Goal: Information Seeking & Learning: Learn about a topic

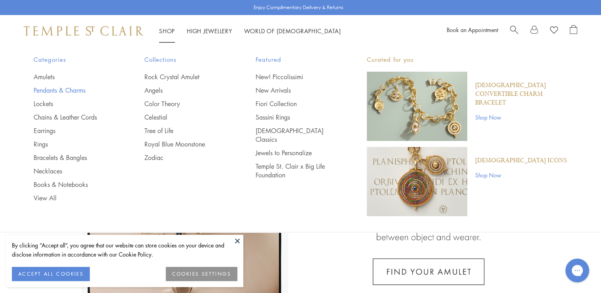
click at [75, 89] on link "Pendants & Charms" at bounding box center [73, 90] width 79 height 9
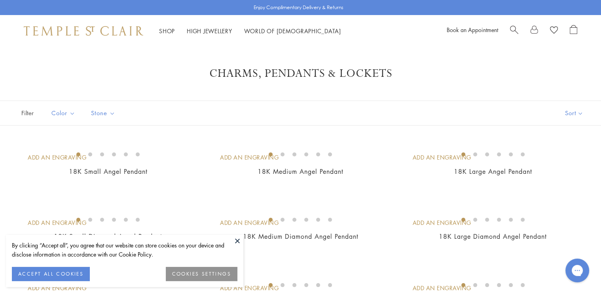
click at [68, 273] on button "ACCEPT ALL COOKIES" at bounding box center [51, 274] width 78 height 14
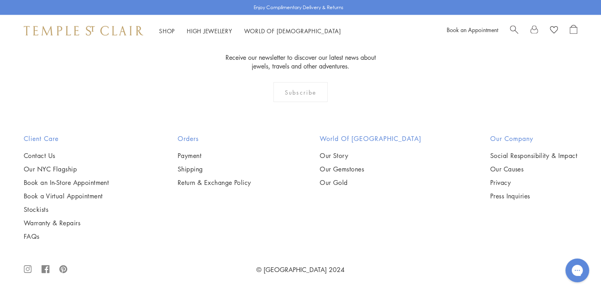
scroll to position [2847, 0]
click at [0, 0] on img at bounding box center [0, 0] width 0 height 0
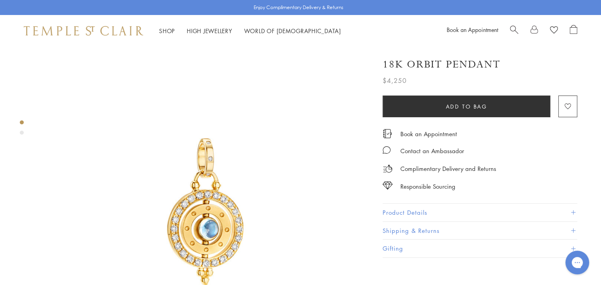
click at [418, 198] on div "18K Orbit Pendant $4,250 The 18K Orbit Pendant sets in jeweled miniature the an…" at bounding box center [479, 154] width 195 height 208
click at [422, 212] on button "Product Details" at bounding box center [479, 213] width 195 height 18
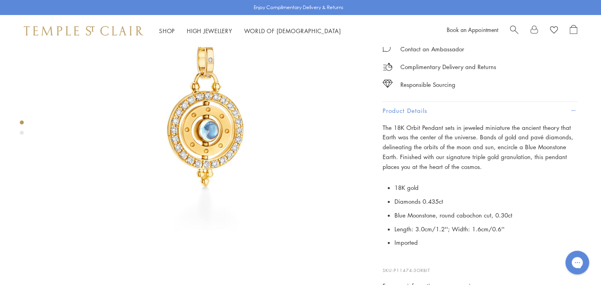
scroll to position [100, 0]
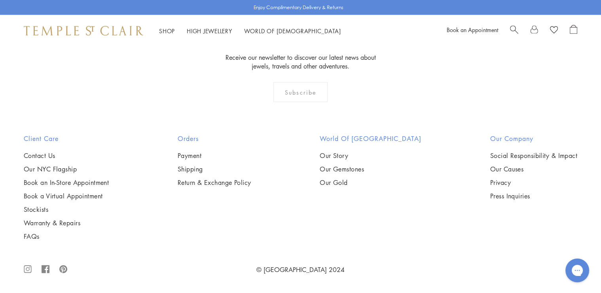
scroll to position [3523, 0]
click at [0, 0] on img at bounding box center [0, 0] width 0 height 0
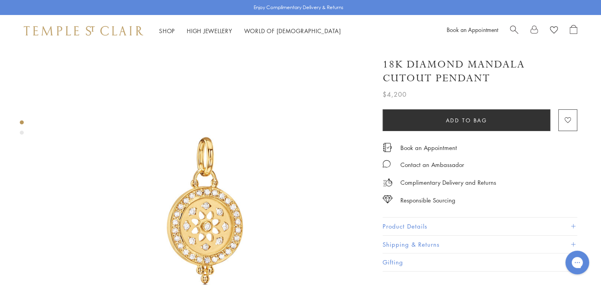
click at [395, 222] on button "Product Details" at bounding box center [479, 227] width 195 height 18
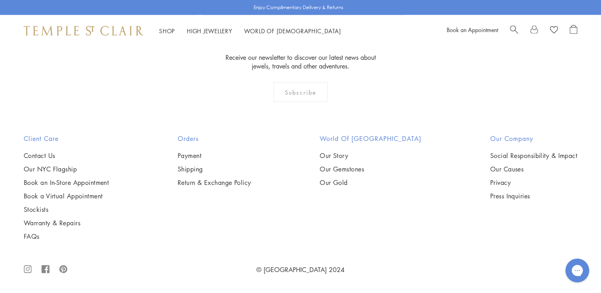
click at [0, 0] on img at bounding box center [0, 0] width 0 height 0
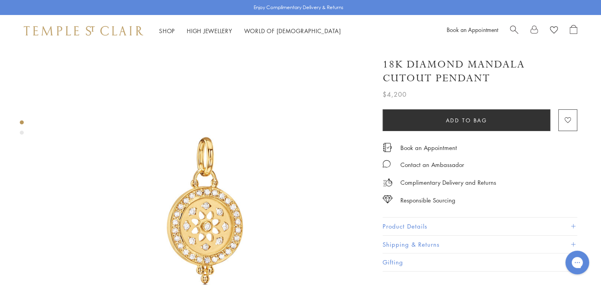
click at [414, 223] on button "Product Details" at bounding box center [479, 227] width 195 height 18
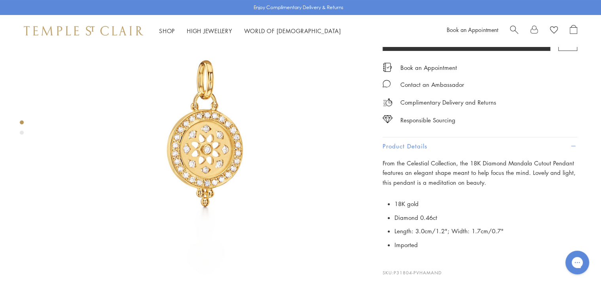
scroll to position [78, 0]
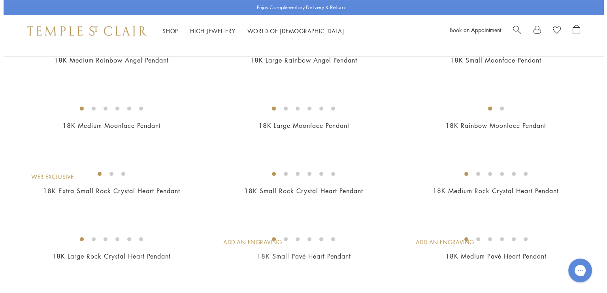
scroll to position [374, 0]
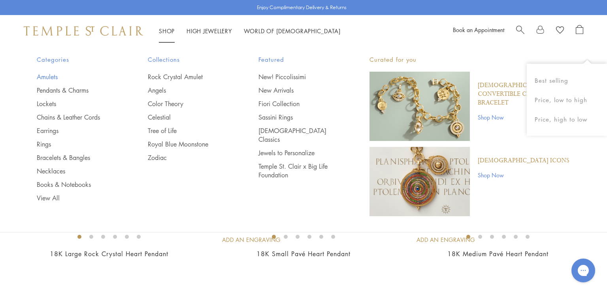
click at [50, 76] on link "Amulets" at bounding box center [76, 76] width 79 height 9
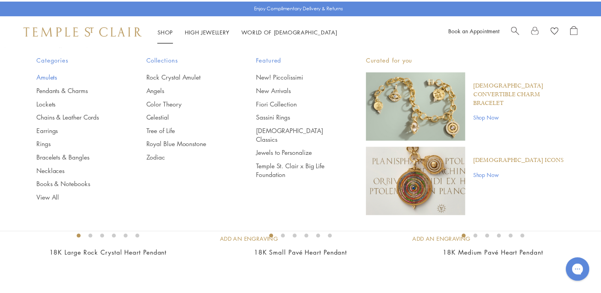
scroll to position [372, 0]
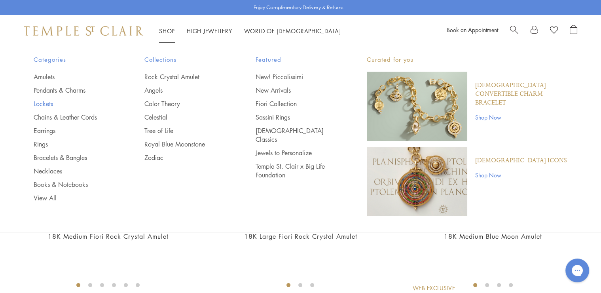
click at [44, 102] on link "Lockets" at bounding box center [73, 103] width 79 height 9
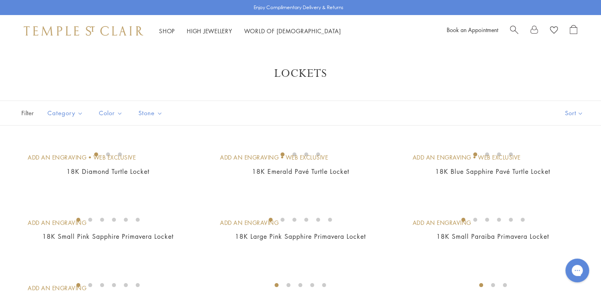
click at [513, 28] on span "Search" at bounding box center [514, 29] width 8 height 8
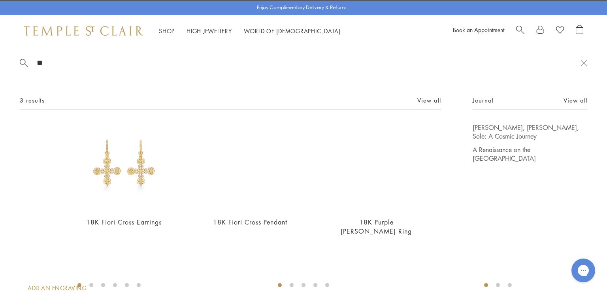
type input "*"
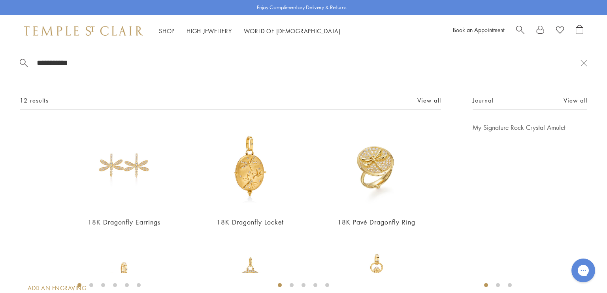
type input "**********"
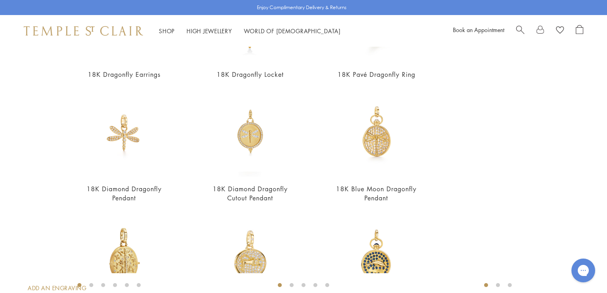
scroll to position [150, 0]
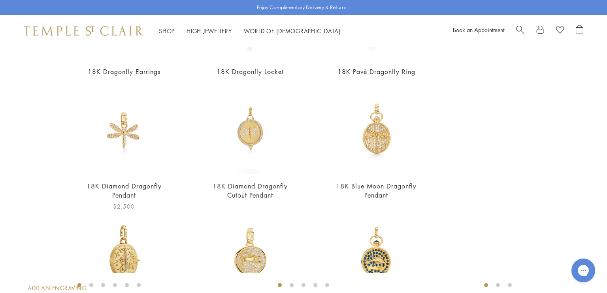
click at [126, 130] on img at bounding box center [124, 130] width 87 height 87
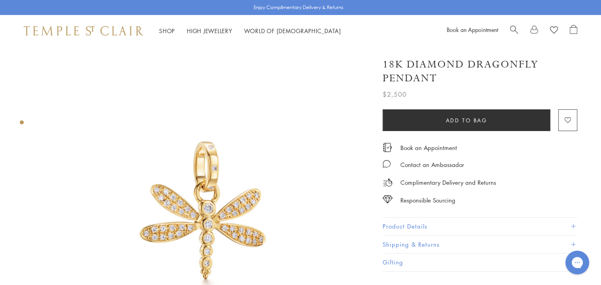
click at [410, 223] on button "Product Details" at bounding box center [479, 227] width 195 height 18
